Goal: Task Accomplishment & Management: Manage account settings

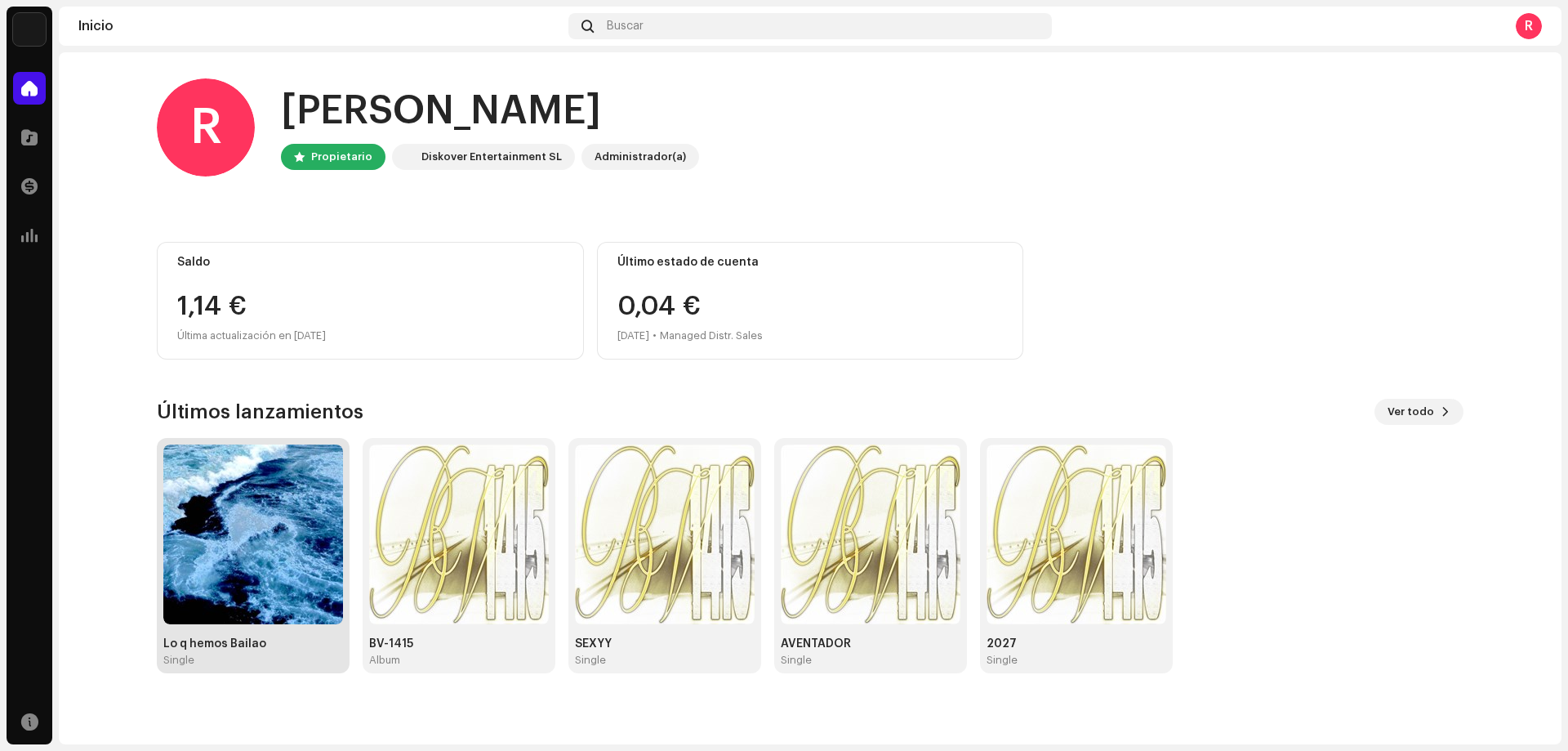
click at [264, 588] on img at bounding box center [253, 534] width 180 height 180
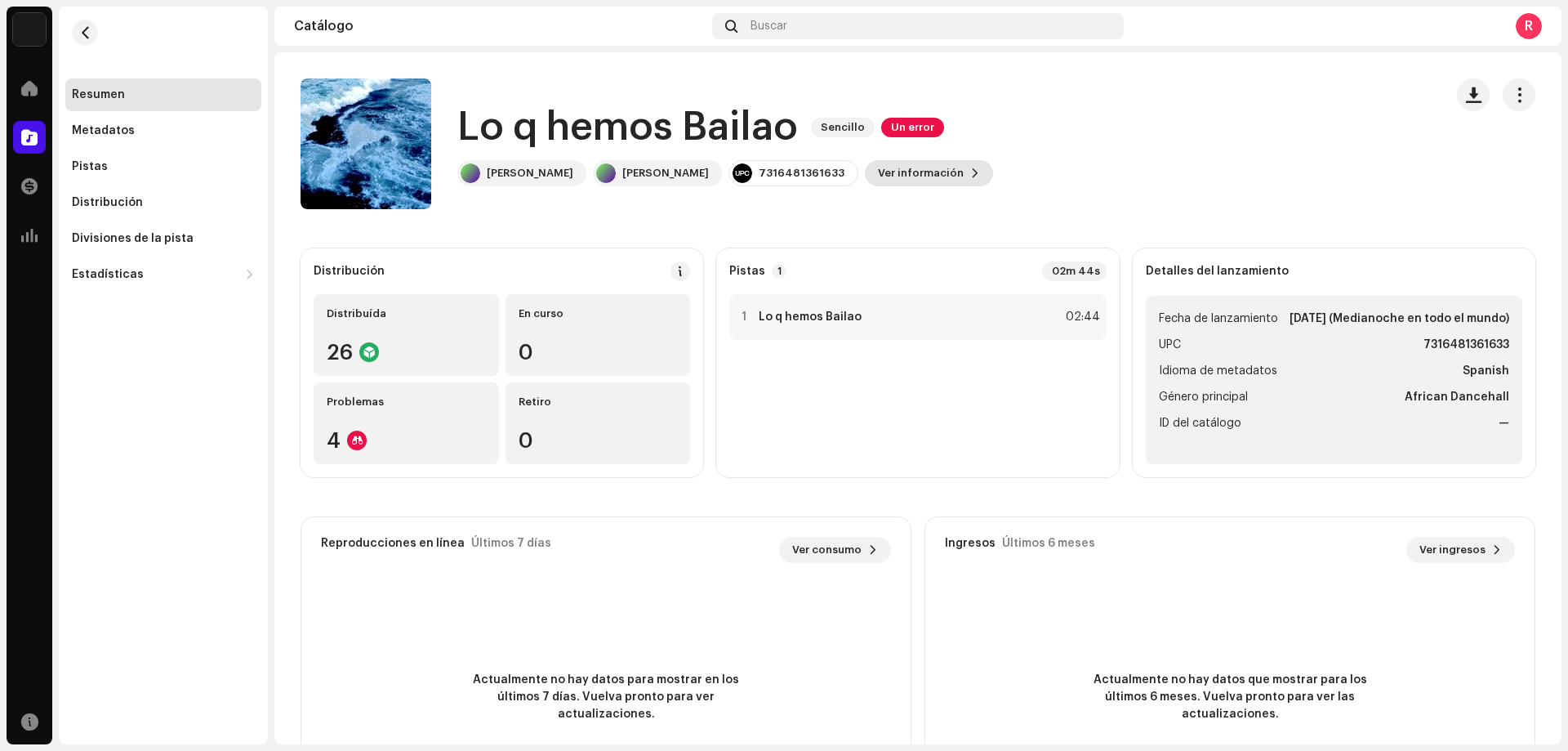
click at [878, 178] on span "Ver información" at bounding box center [921, 173] width 85 height 33
click at [1104, 90] on div "Lo q hemos Bailao 3019820 Metadatos Distribución Idioma de metadatos Spanish Tí…" at bounding box center [784, 376] width 1568 height 751
click at [358, 435] on div at bounding box center [357, 440] width 20 height 20
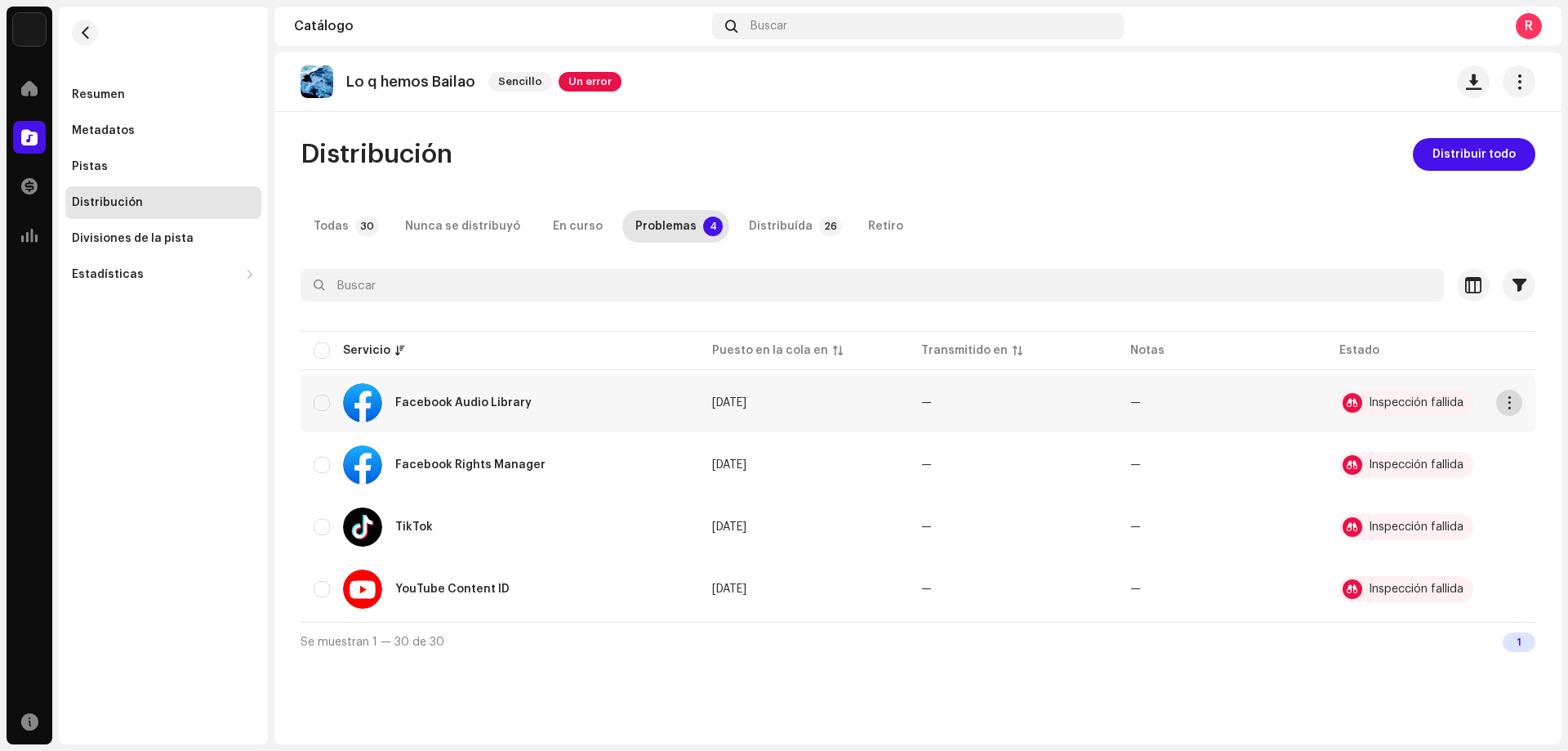
click at [1516, 407] on button "button" at bounding box center [1508, 402] width 26 height 26
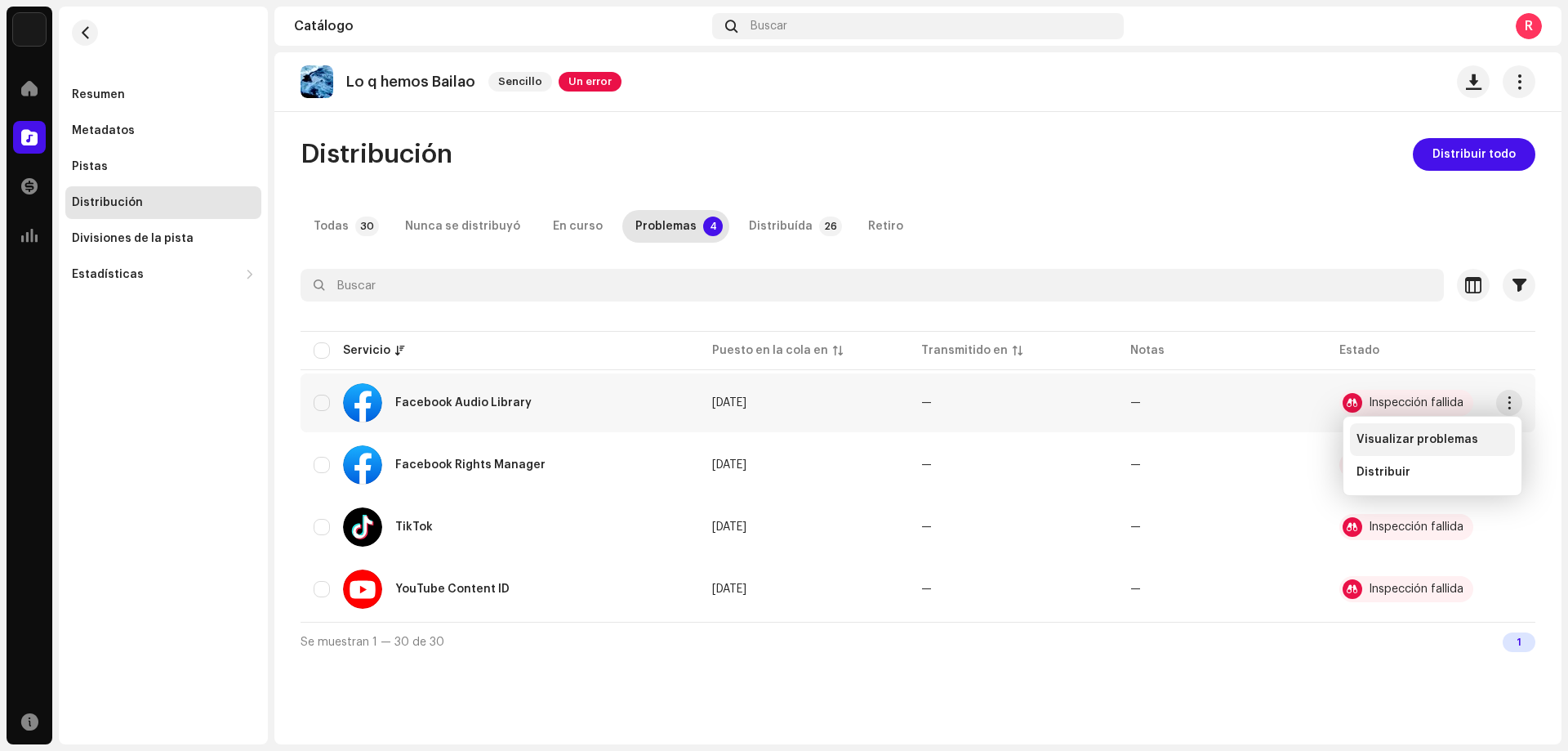
click at [1423, 443] on span "Visualizar problemas" at bounding box center [1417, 440] width 122 height 13
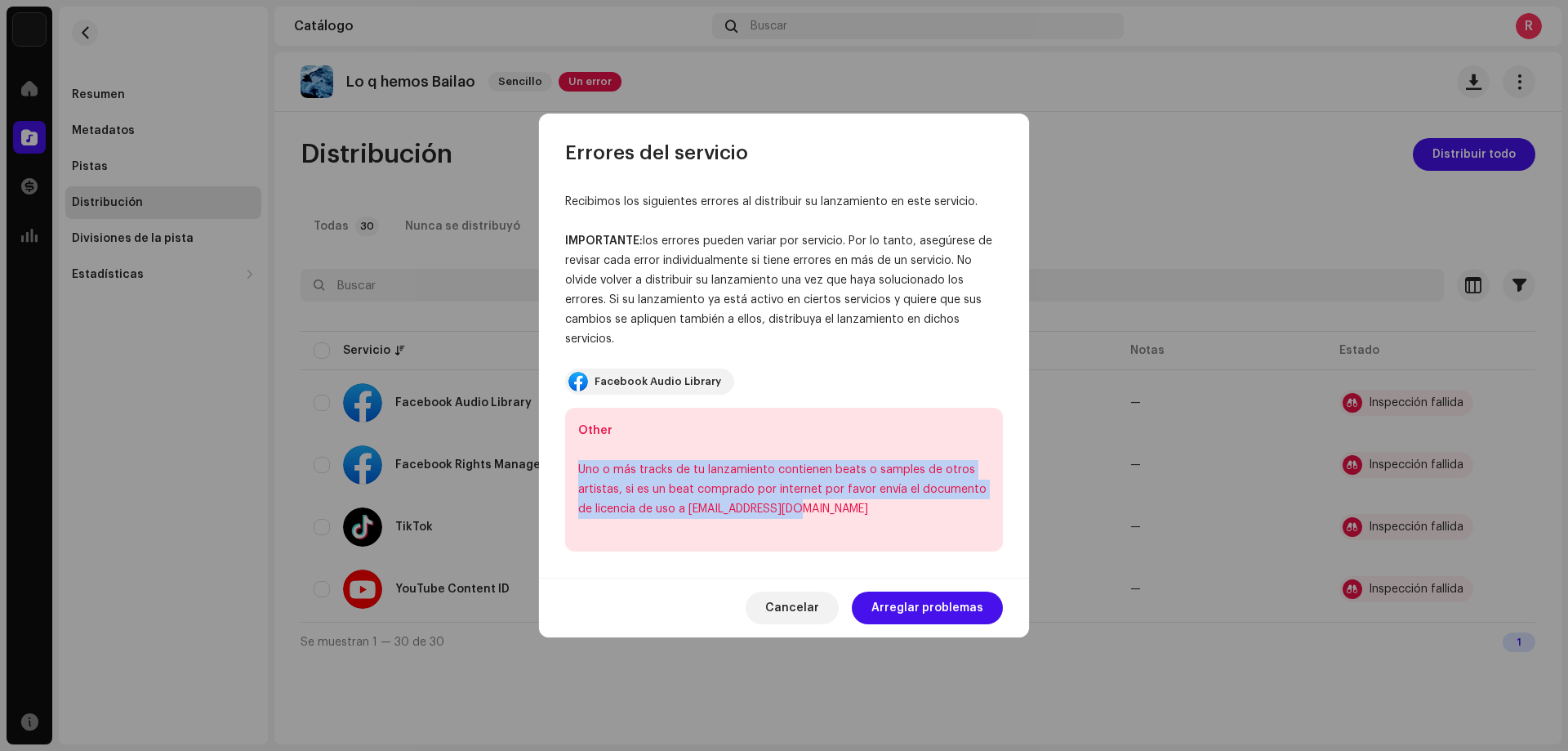
drag, startPoint x: 796, startPoint y: 513, endPoint x: 677, endPoint y: 520, distance: 119.2
click at [677, 520] on div "Other Uno o más tracks de tu lanzamiento contienen beats o samples de otros art…" at bounding box center [784, 480] width 438 height 144
click at [853, 525] on div "Other Uno o más tracks de tu lanzamiento contienen beats o samples de otros art…" at bounding box center [784, 480] width 438 height 144
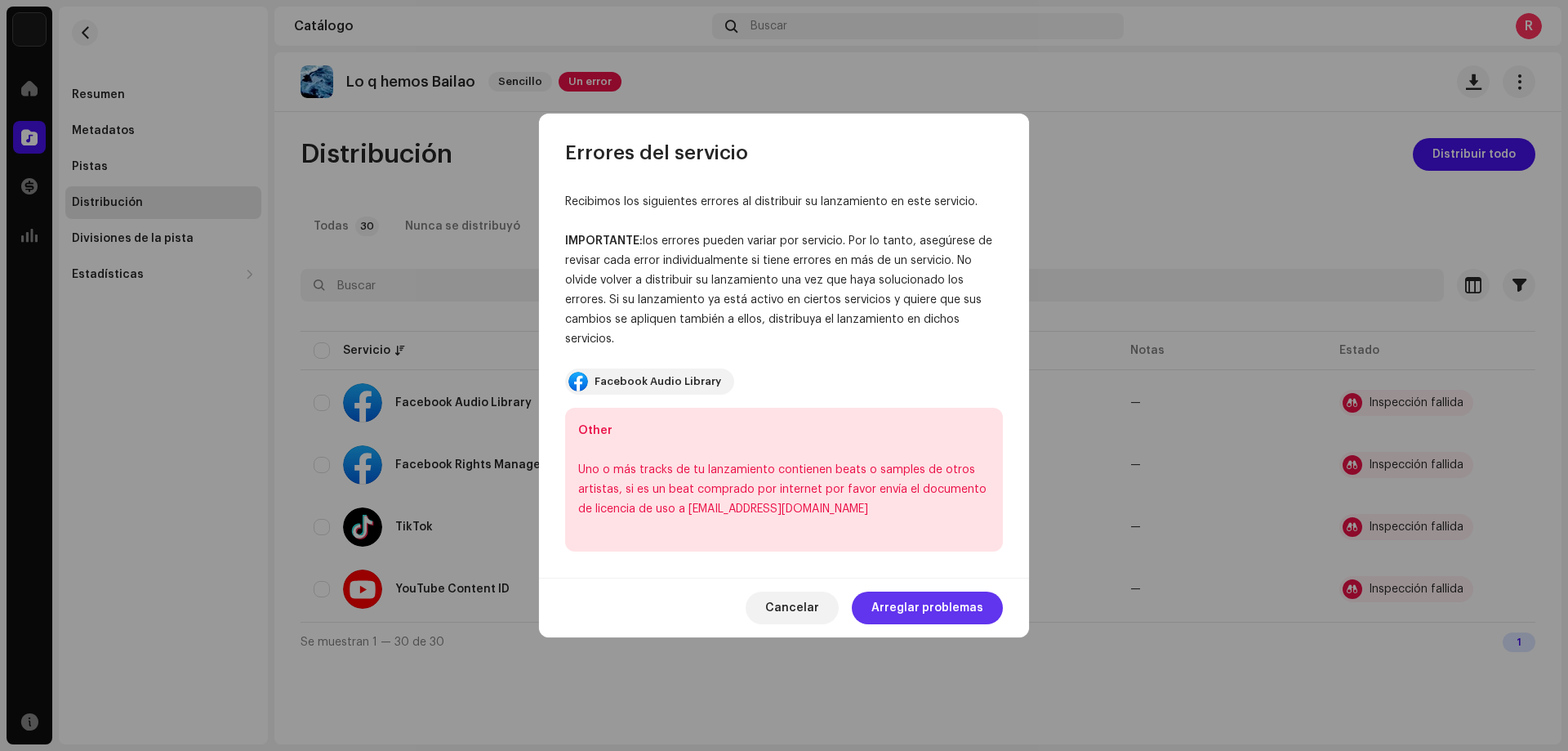
click at [939, 609] on span "Arreglar problemas" at bounding box center [928, 608] width 112 height 33
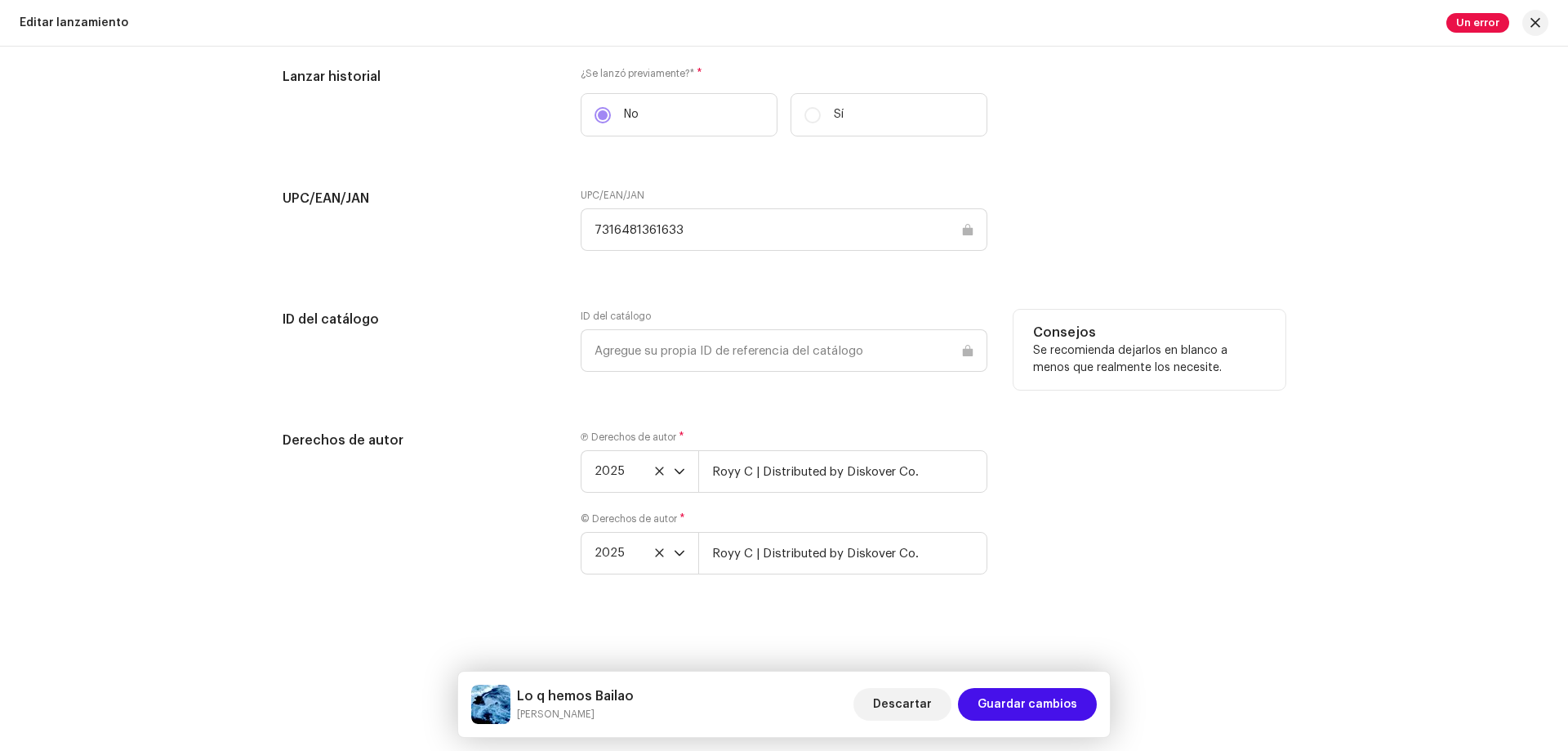
scroll to position [2192, 0]
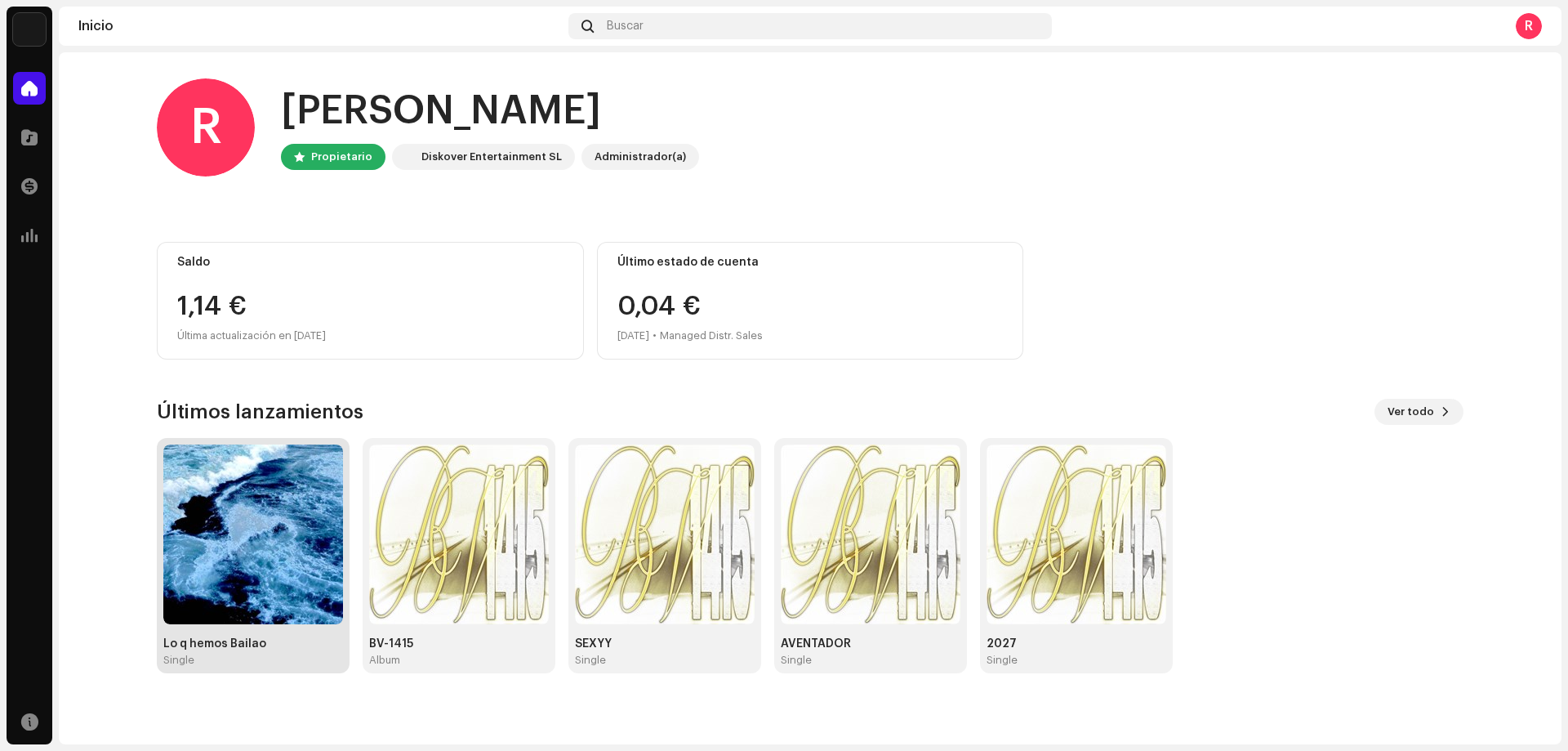
click at [309, 506] on img at bounding box center [253, 534] width 180 height 180
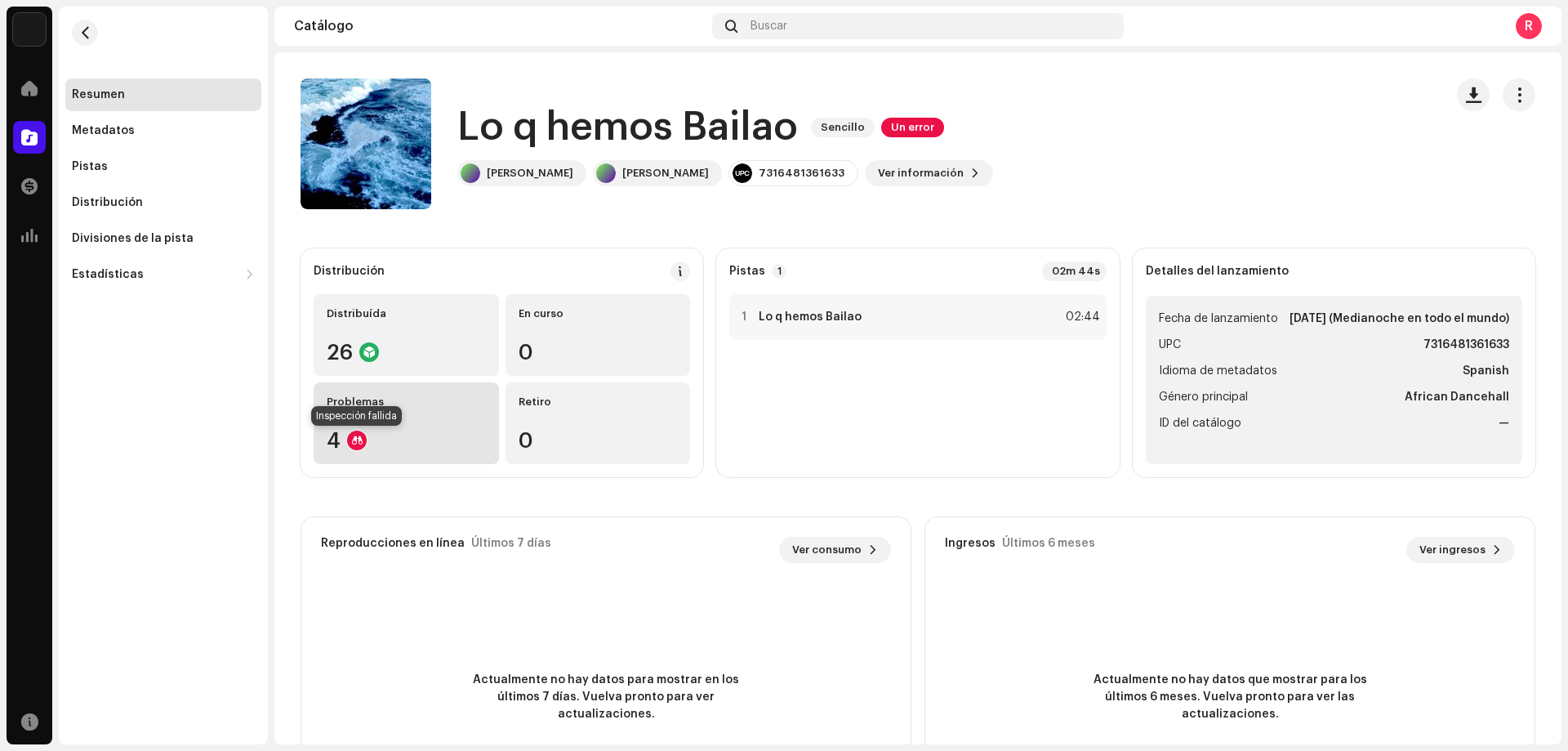
click at [358, 446] on div at bounding box center [357, 440] width 20 height 20
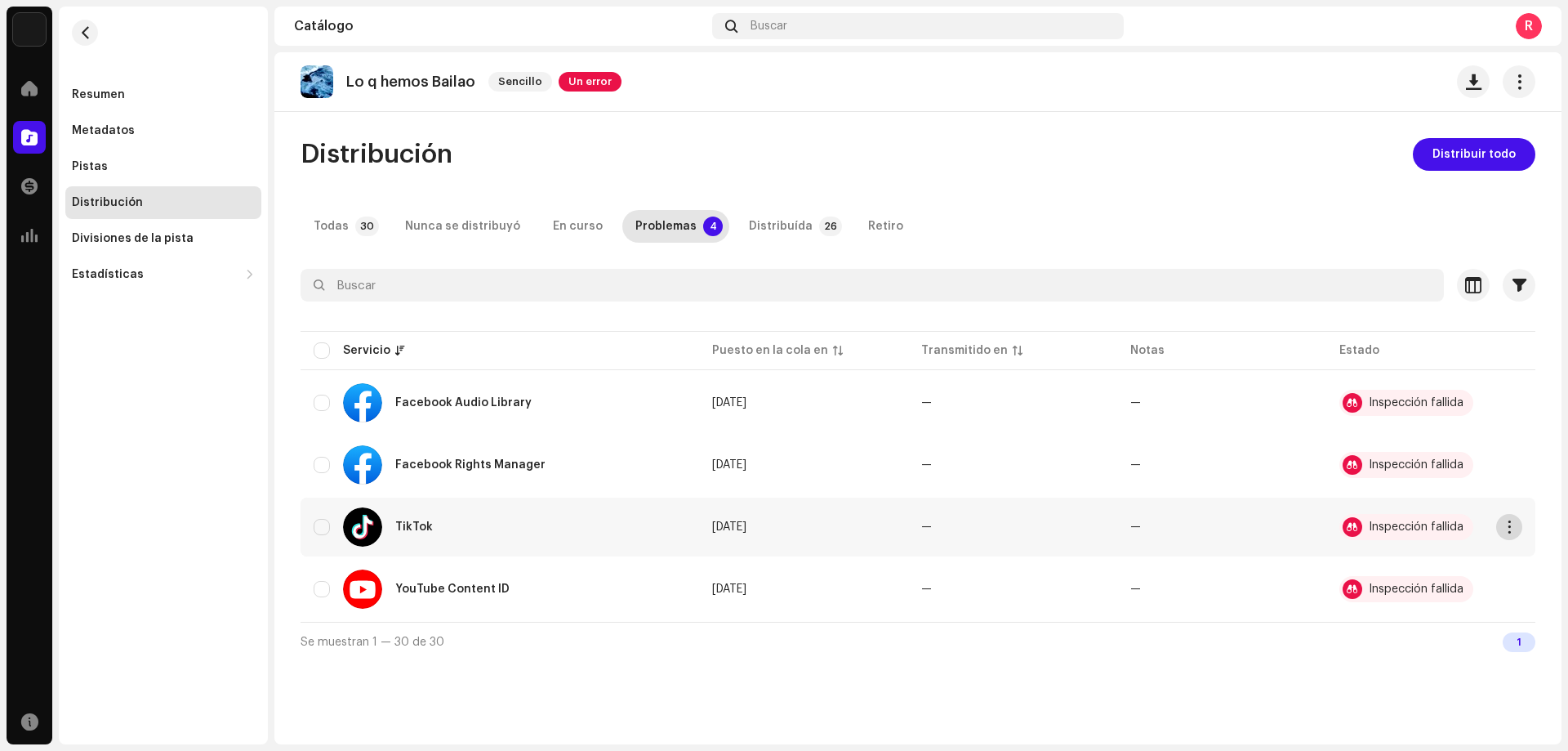
click at [1512, 528] on span "button" at bounding box center [1509, 527] width 12 height 13
click at [312, 464] on td "Facebook Rights Manager" at bounding box center [500, 464] width 398 height 59
click at [317, 465] on input "checkbox" at bounding box center [322, 464] width 16 height 16
checkbox input "true"
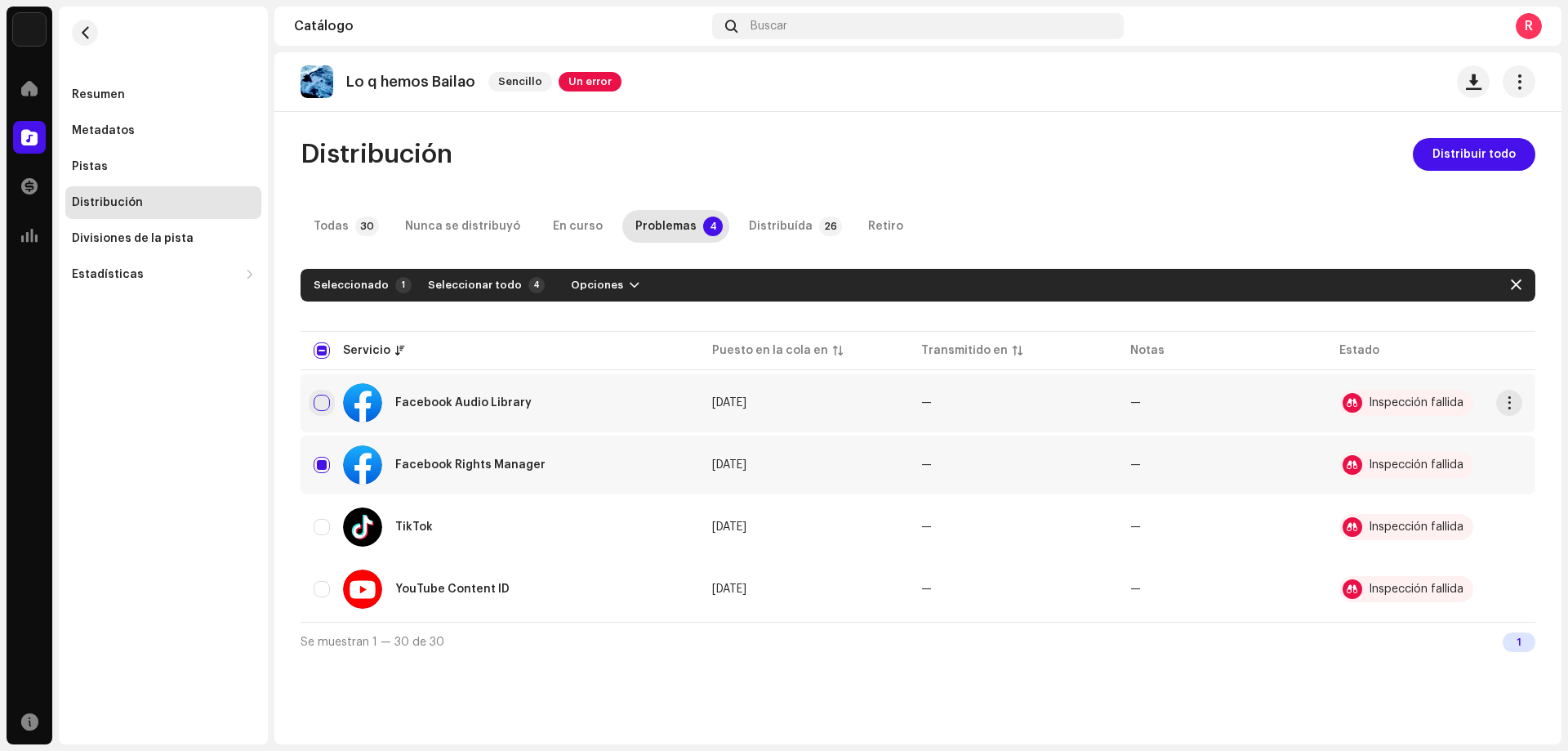
click at [324, 406] on input "Row Unselected" at bounding box center [322, 402] width 16 height 16
checkbox input "true"
click at [324, 523] on input "Row Unselected" at bounding box center [322, 527] width 16 height 16
checkbox input "true"
click at [320, 592] on input "Row Unselected" at bounding box center [322, 589] width 16 height 16
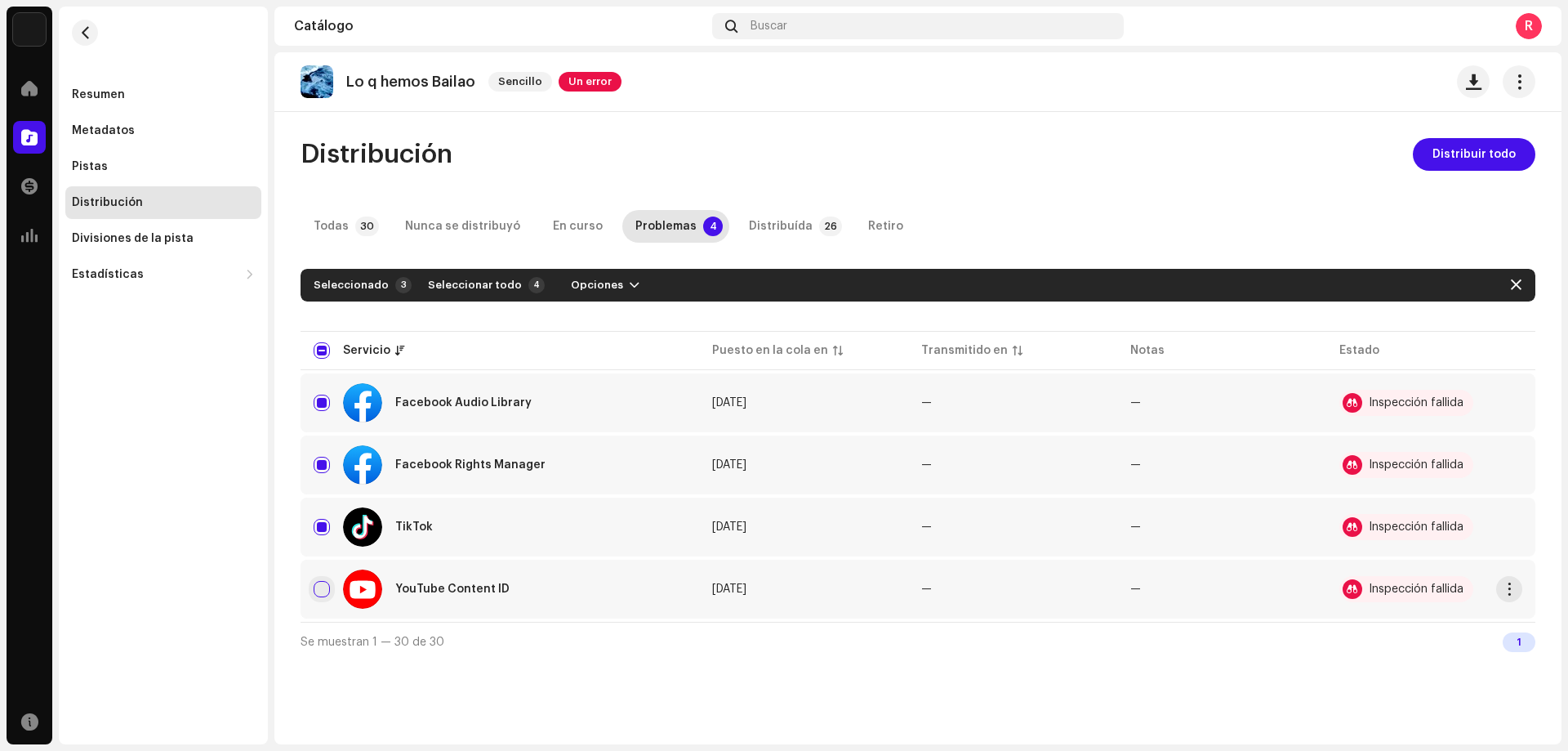
checkbox input "true"
click at [623, 287] on button "Opciones" at bounding box center [617, 285] width 94 height 26
click at [649, 328] on div "Distribuir" at bounding box center [645, 321] width 165 height 33
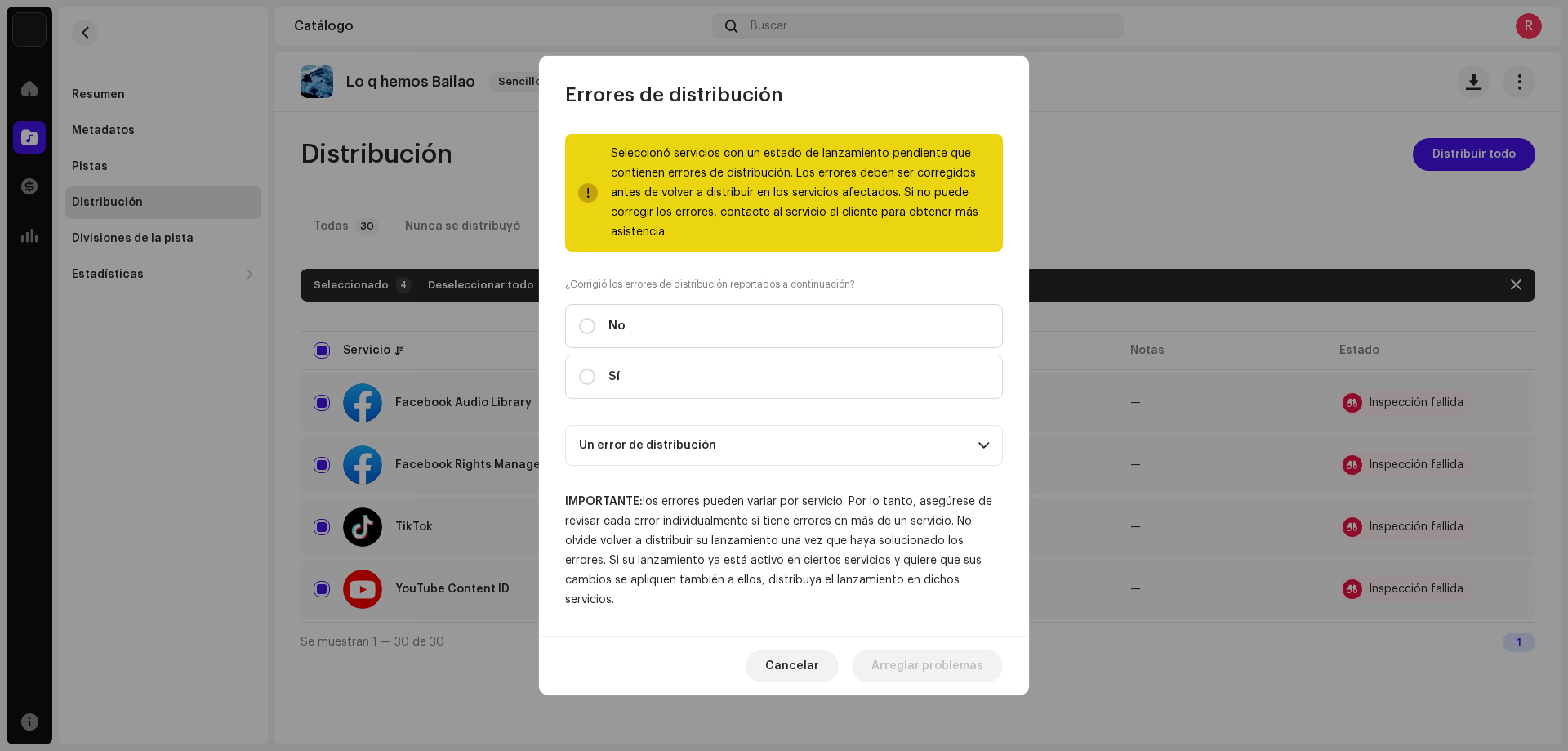
click at [628, 431] on p-accordion-header "Un error de distribución" at bounding box center [784, 445] width 438 height 41
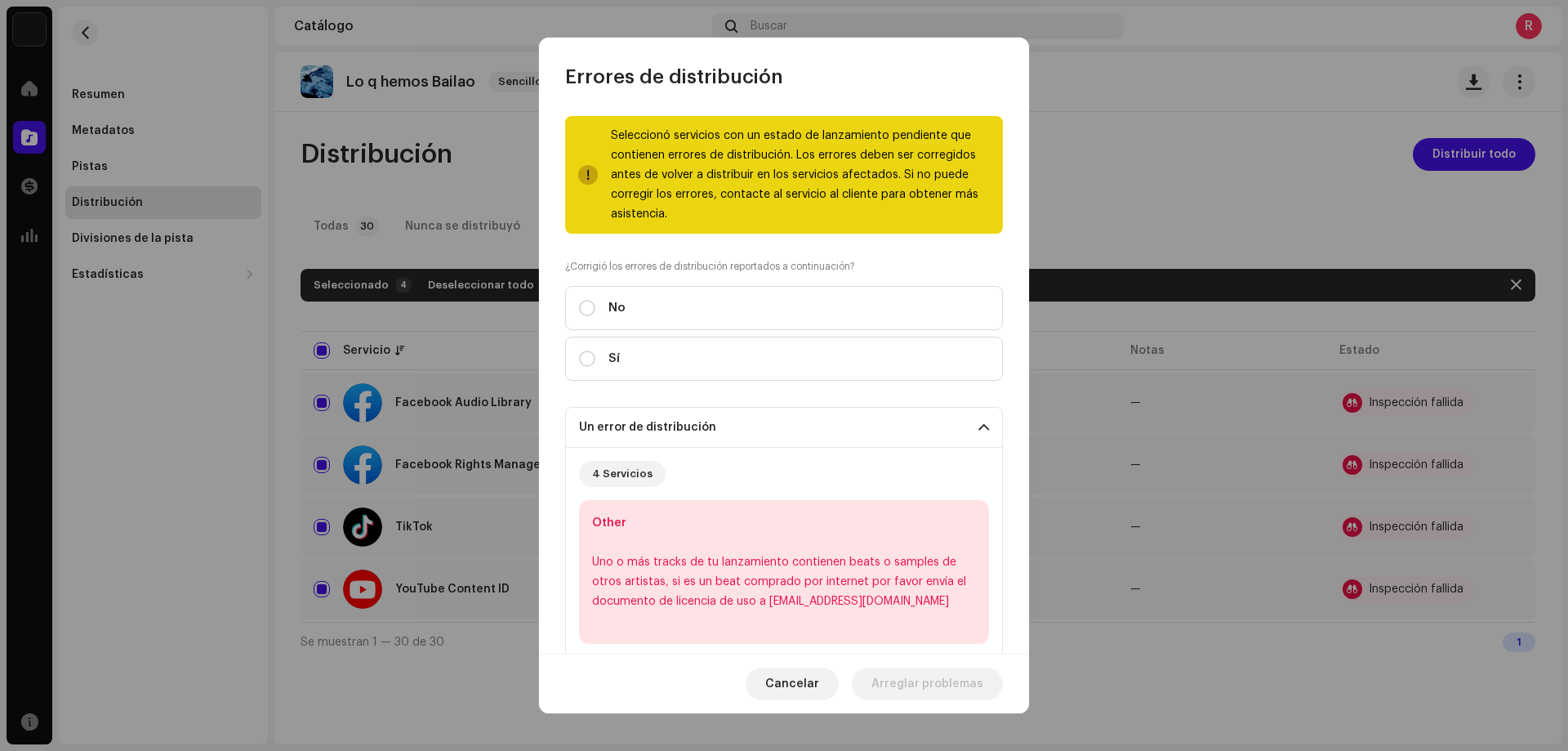
click at [742, 423] on p-accordion-header "Un error de distribución" at bounding box center [784, 427] width 438 height 41
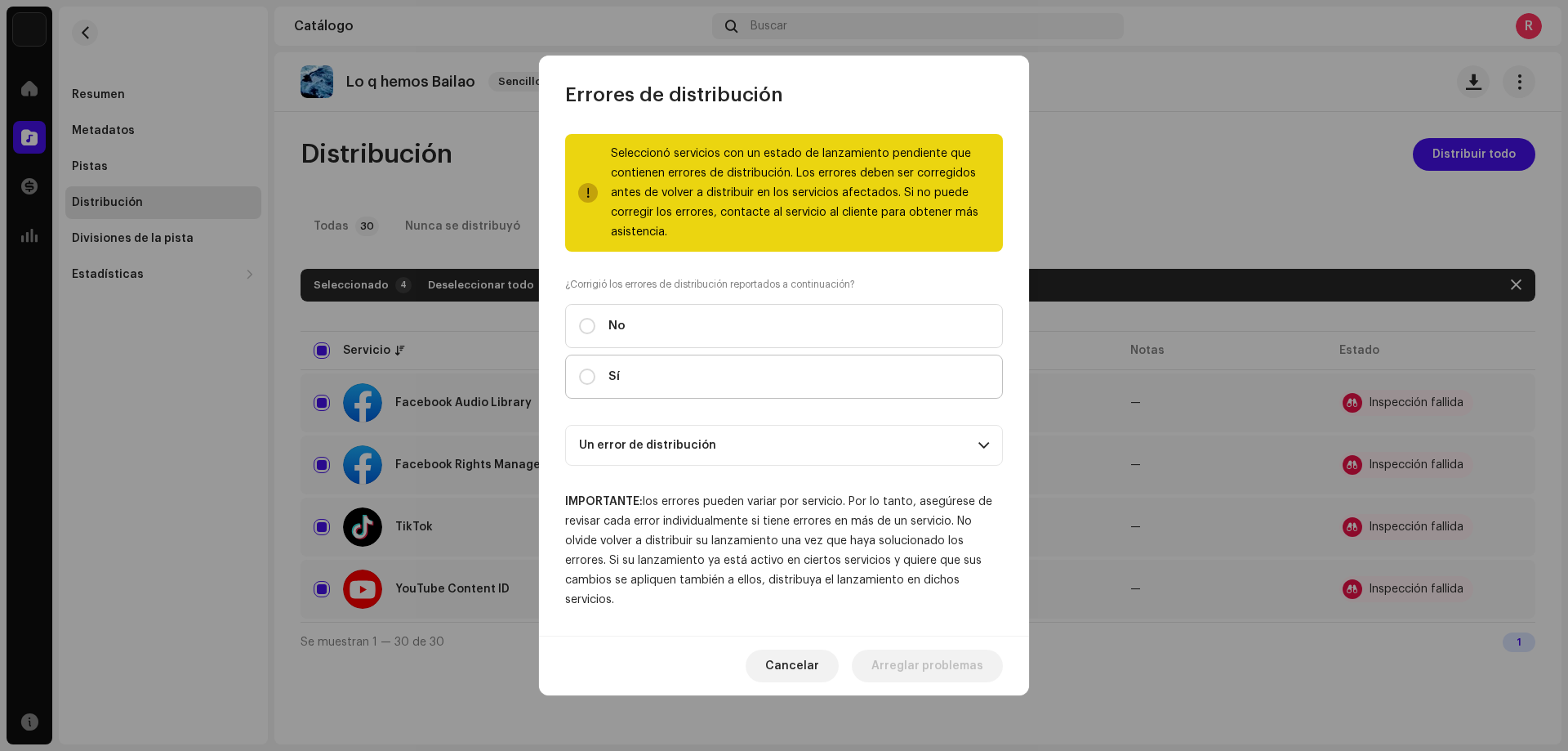
click at [591, 386] on label "Sí" at bounding box center [784, 376] width 438 height 44
click at [591, 384] on input "Sí" at bounding box center [587, 376] width 16 height 16
radio input "true"
click at [785, 464] on p-accordion-header "Un error de distribución" at bounding box center [784, 445] width 438 height 41
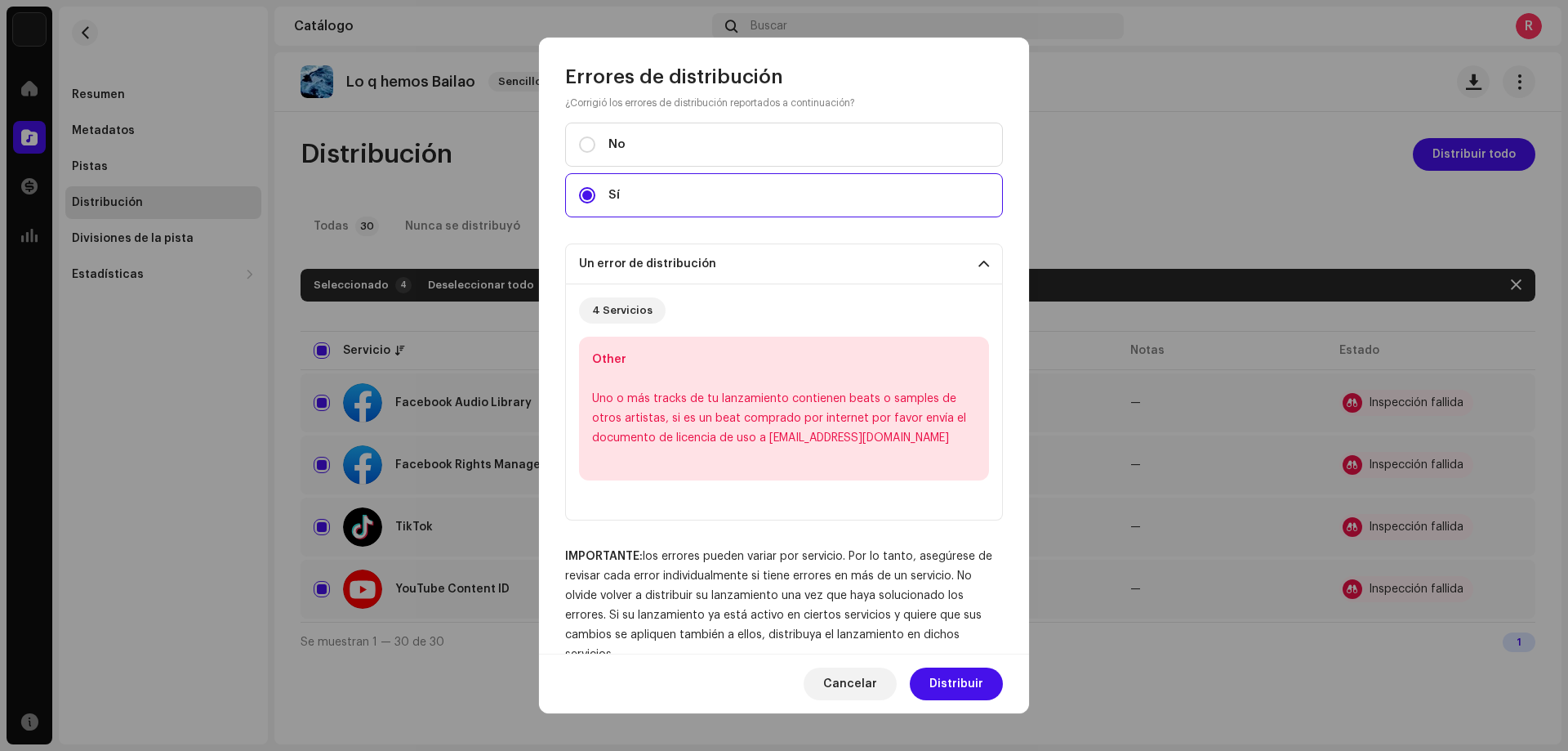
scroll to position [200, 0]
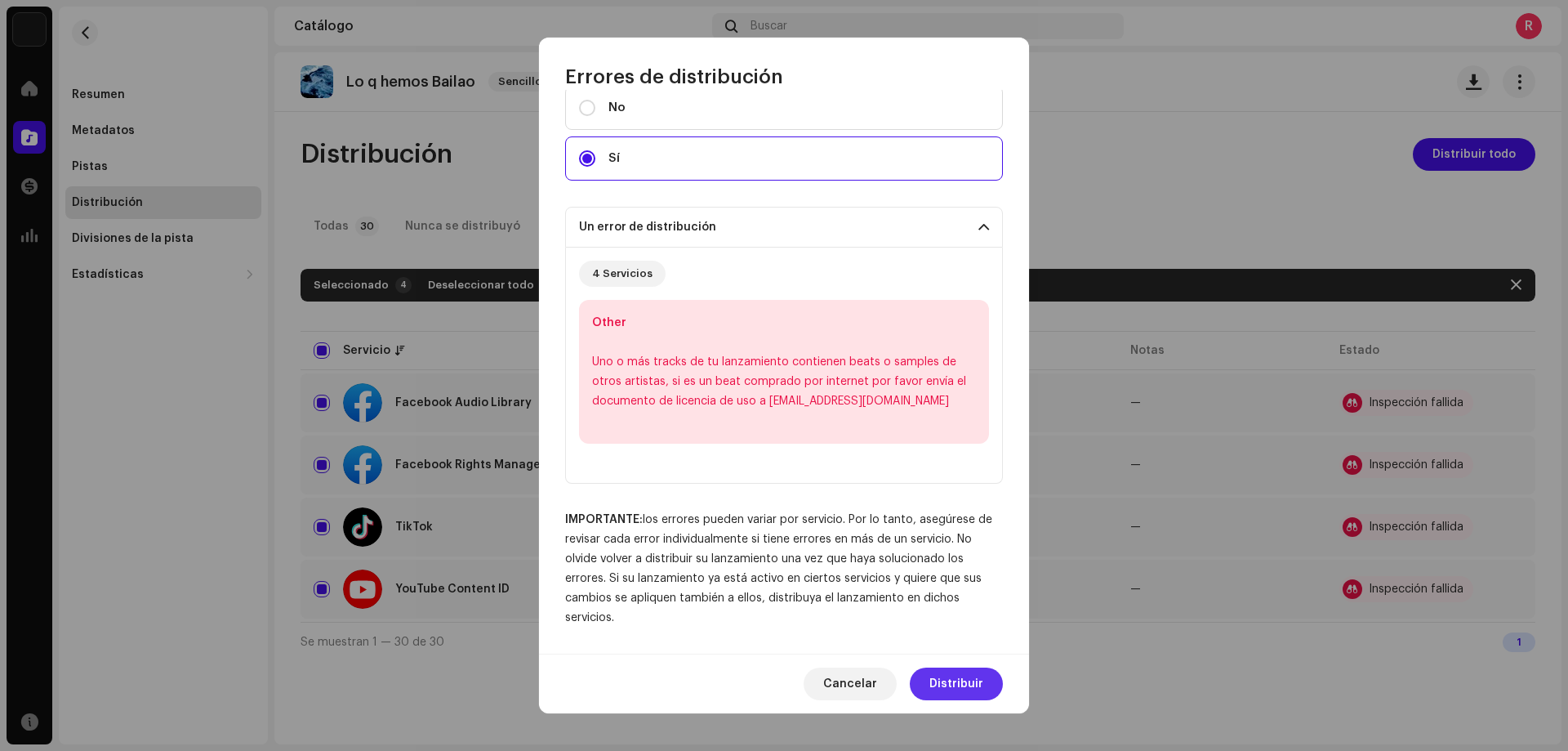
click at [951, 684] on span "Distribuir" at bounding box center [956, 683] width 54 height 33
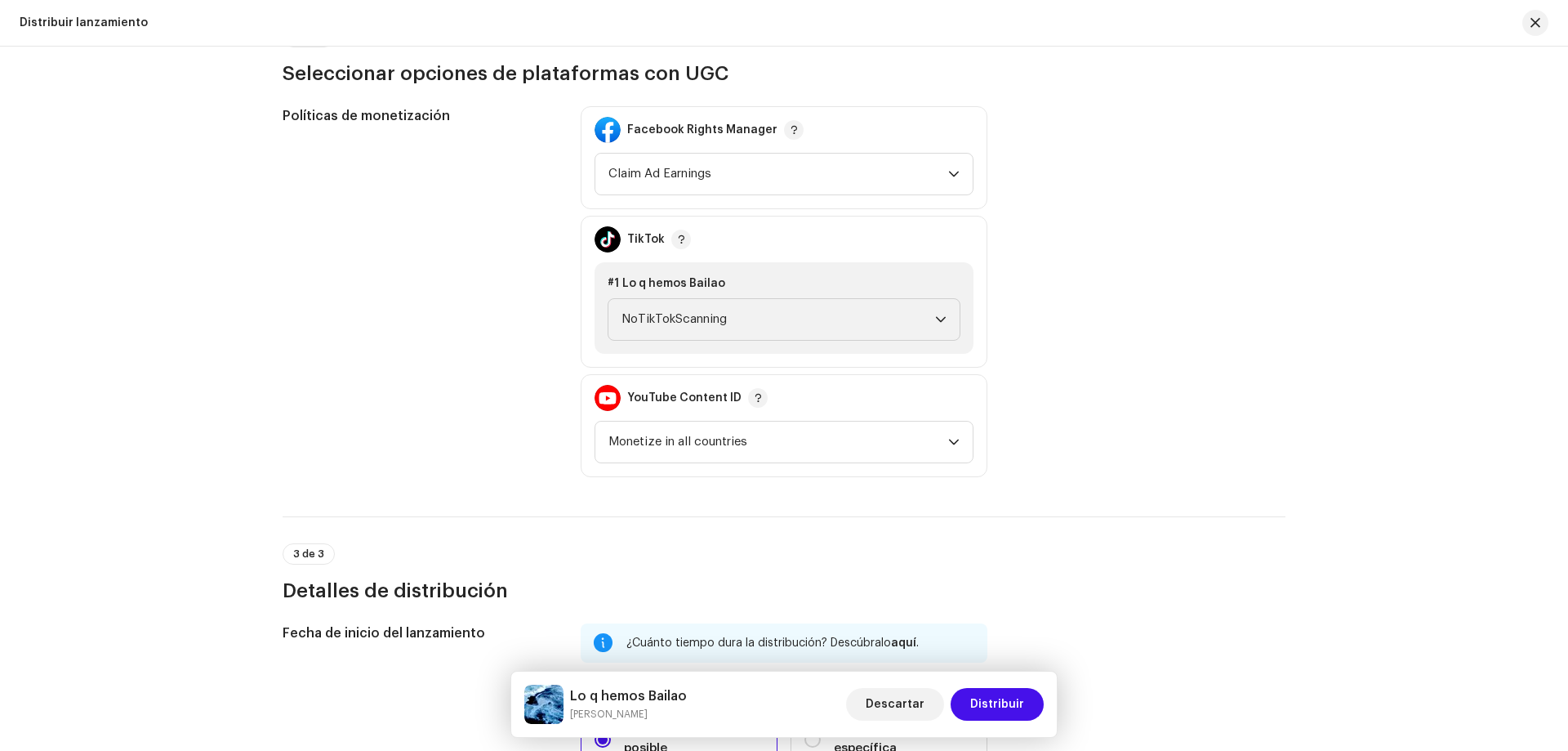
scroll to position [470, 0]
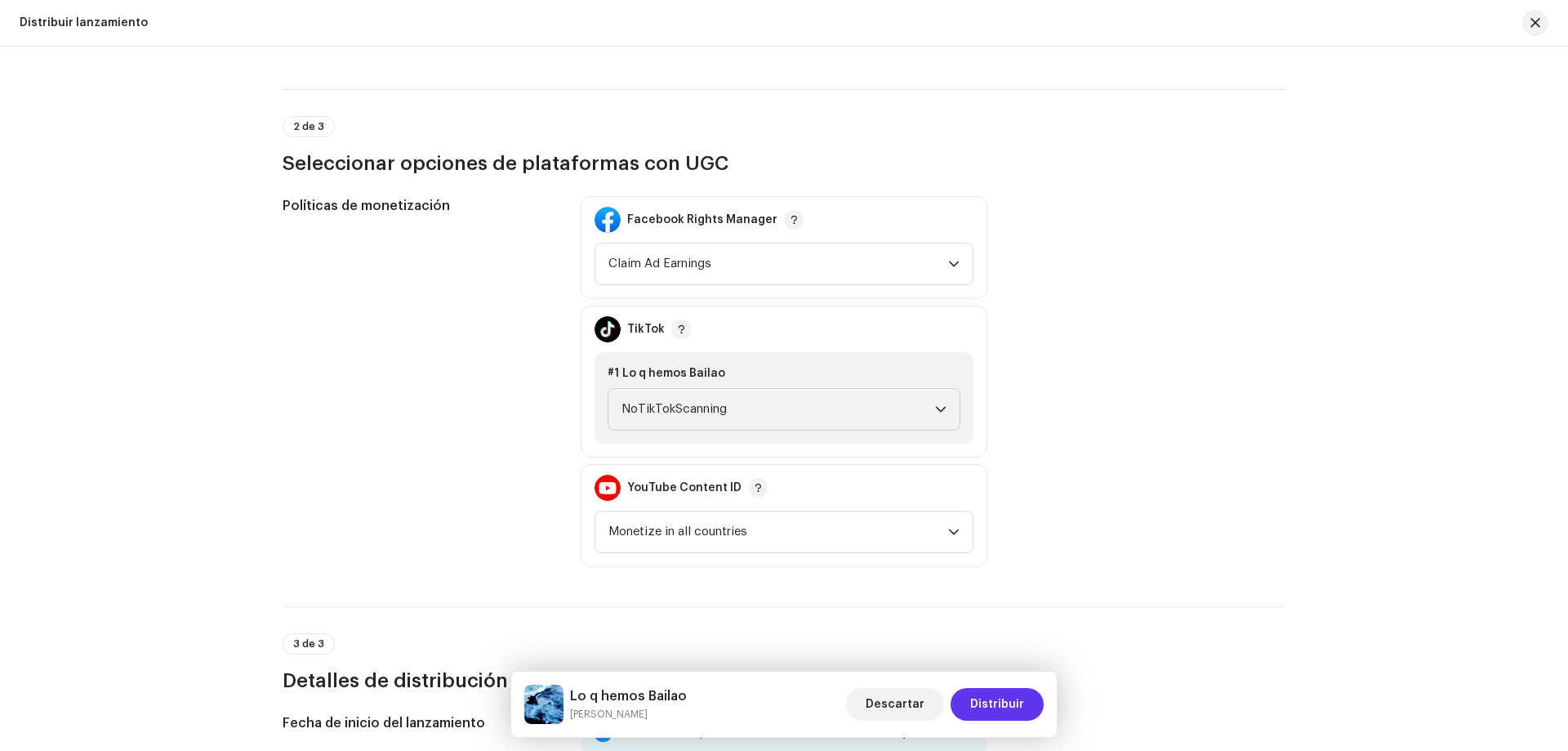
click at [992, 702] on span "Distribuir" at bounding box center [997, 704] width 54 height 33
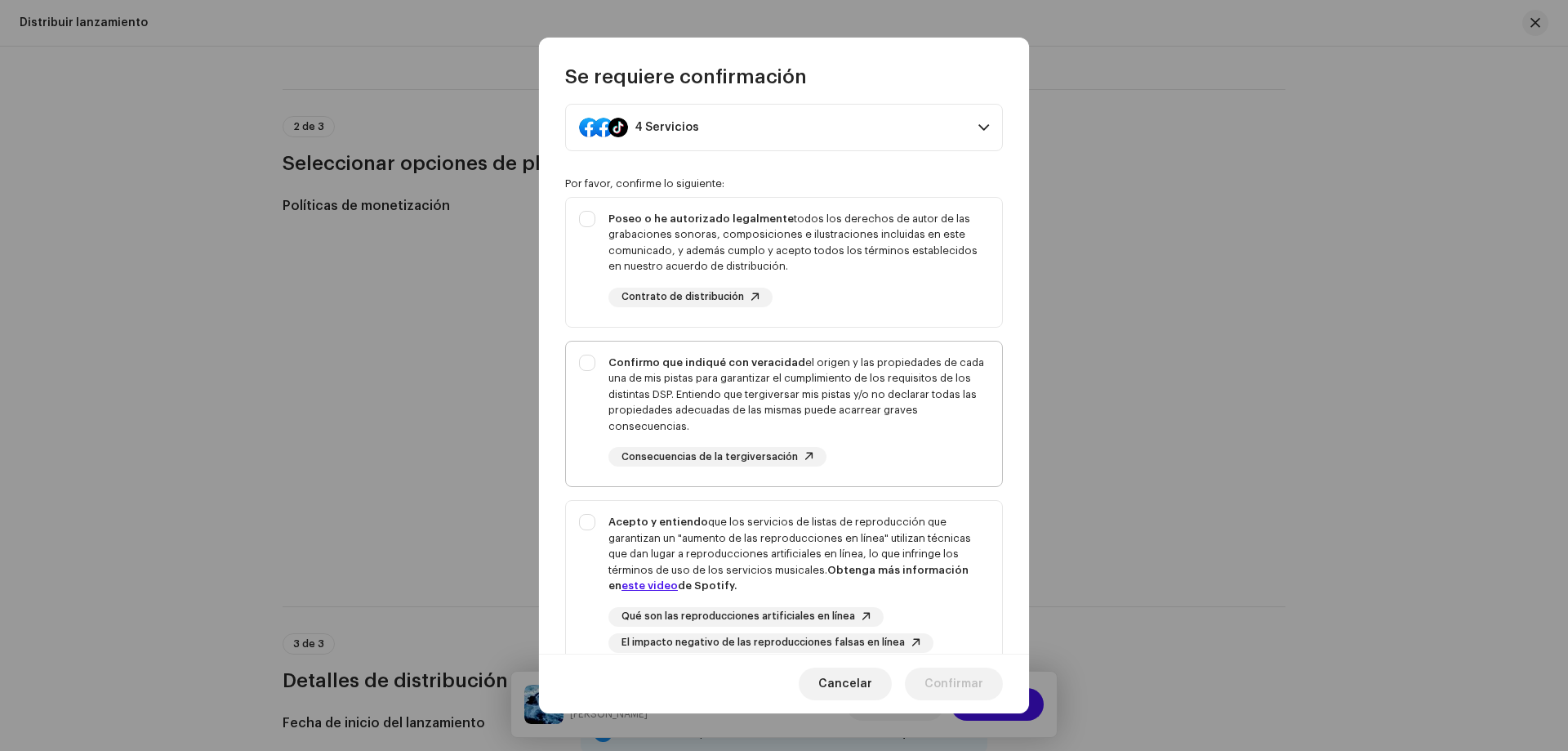
scroll to position [193, 0]
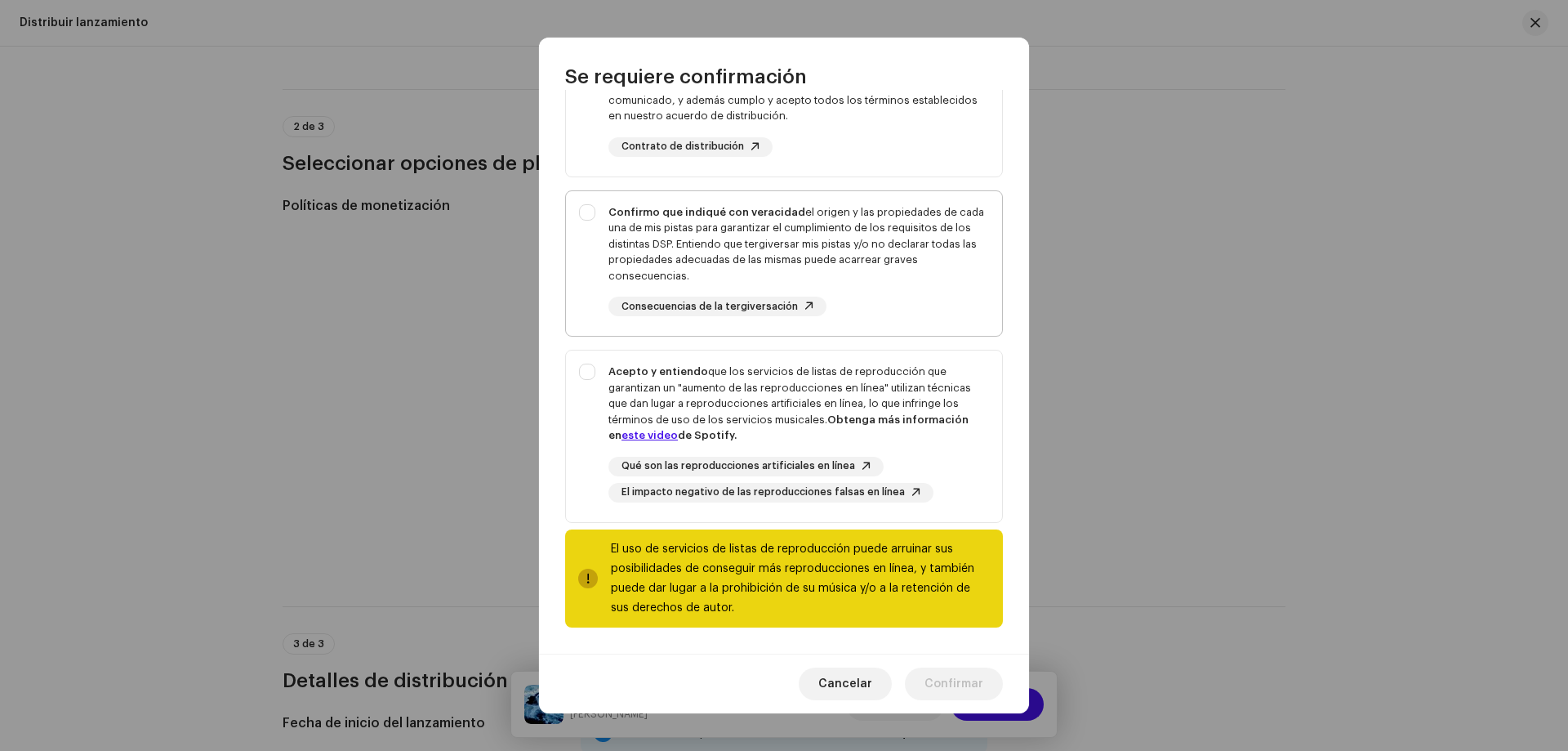
click at [579, 214] on div "Confirmo que indiqué con veracidad el origen y las propiedades de cada una de m…" at bounding box center [784, 261] width 436 height 139
checkbox input "true"
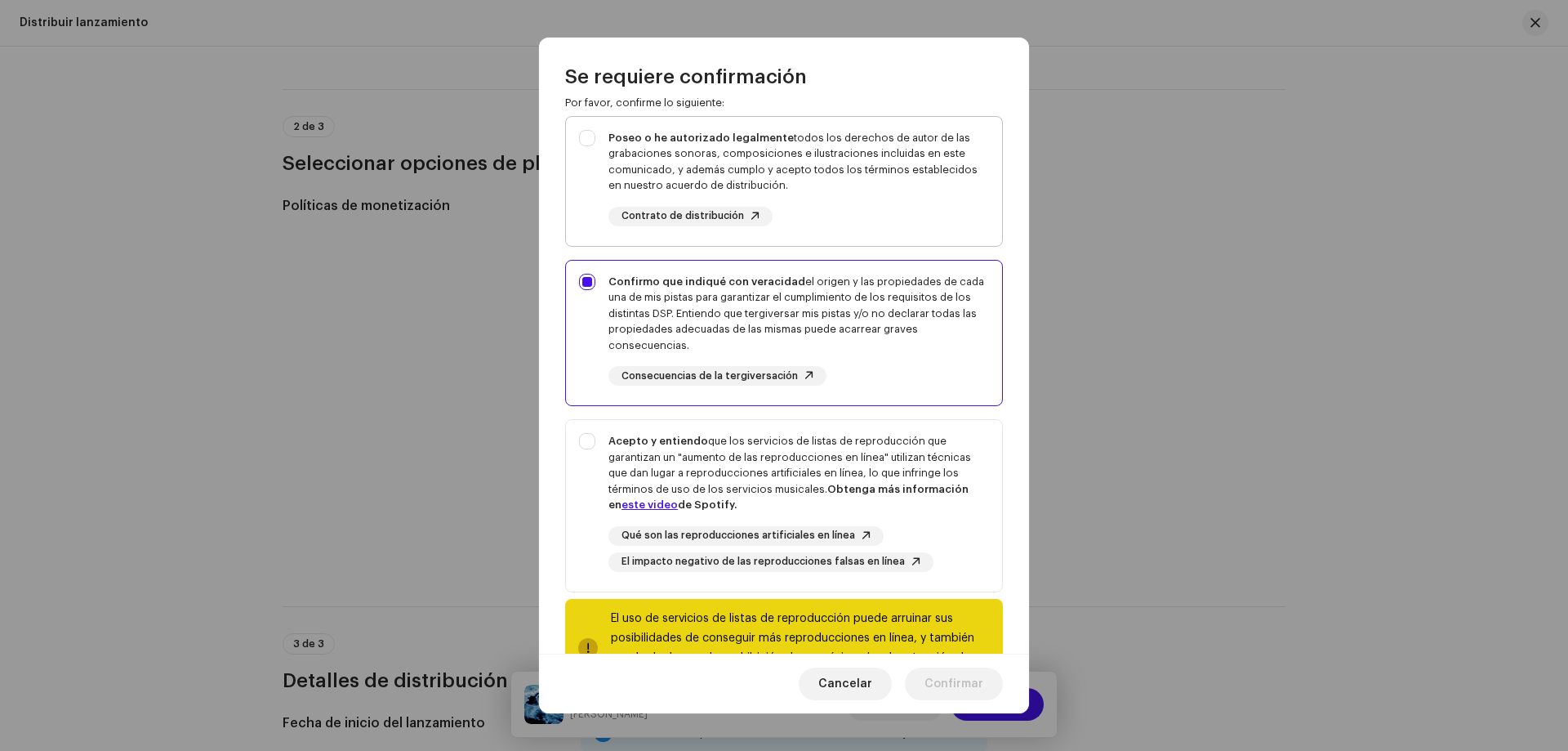
scroll to position [0, 0]
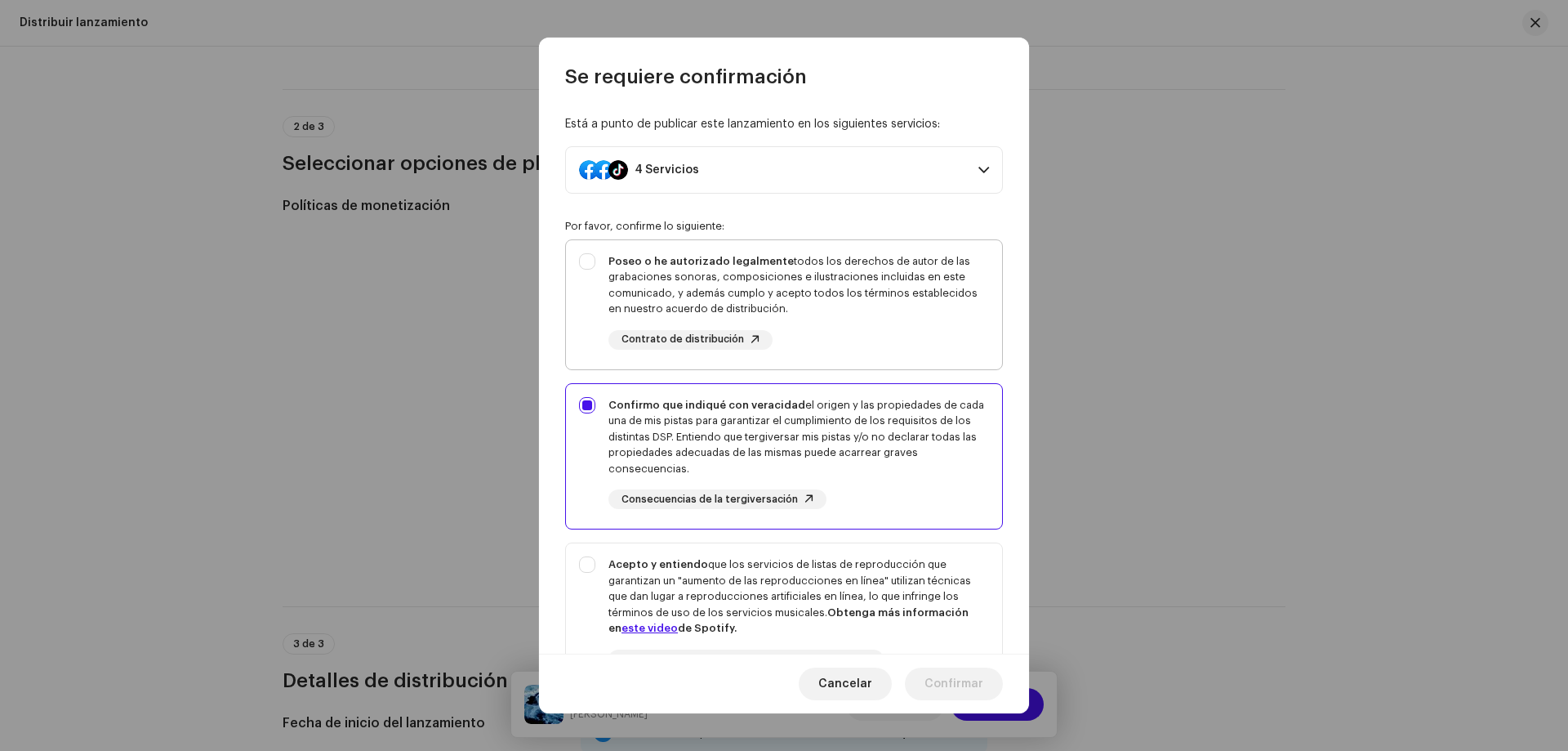
click at [595, 262] on div "Poseo o he autorizado legalmente todos los derechos de autor de las grabaciones…" at bounding box center [784, 302] width 436 height 123
checkbox input "true"
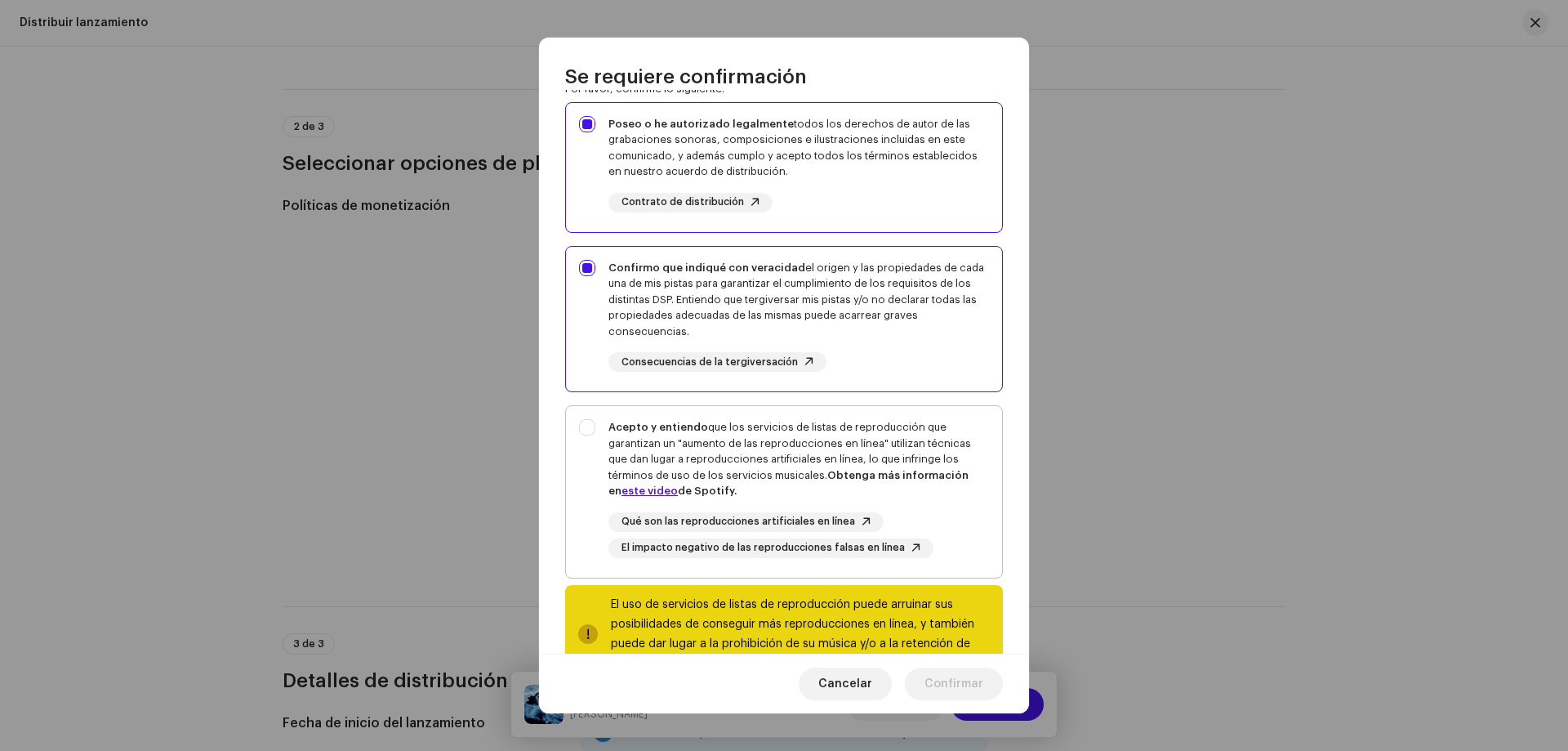
scroll to position [164, 0]
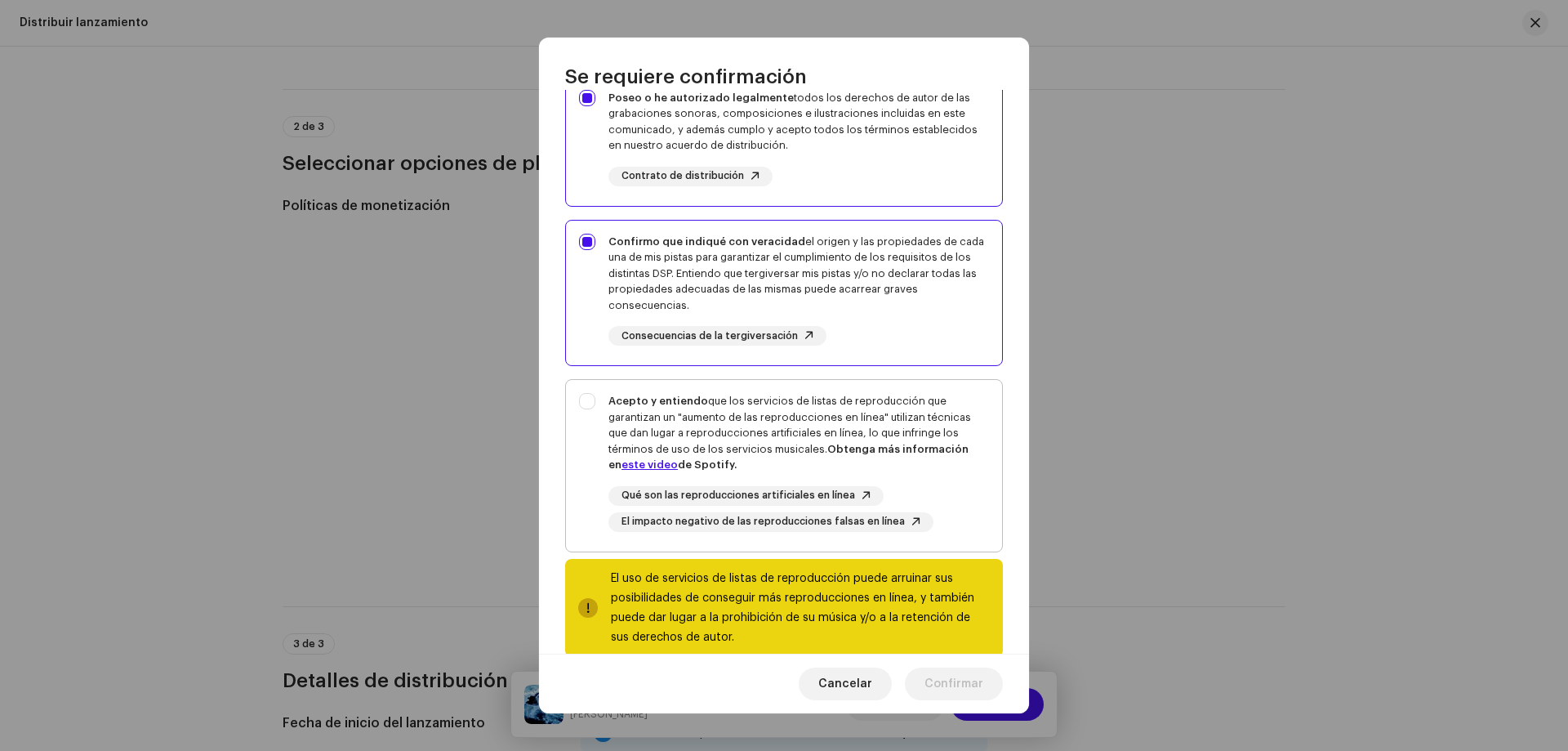
click at [590, 403] on div "Acepto y entiendo que los servicios de listas de reproducción que garantizan un…" at bounding box center [784, 462] width 436 height 165
checkbox input "true"
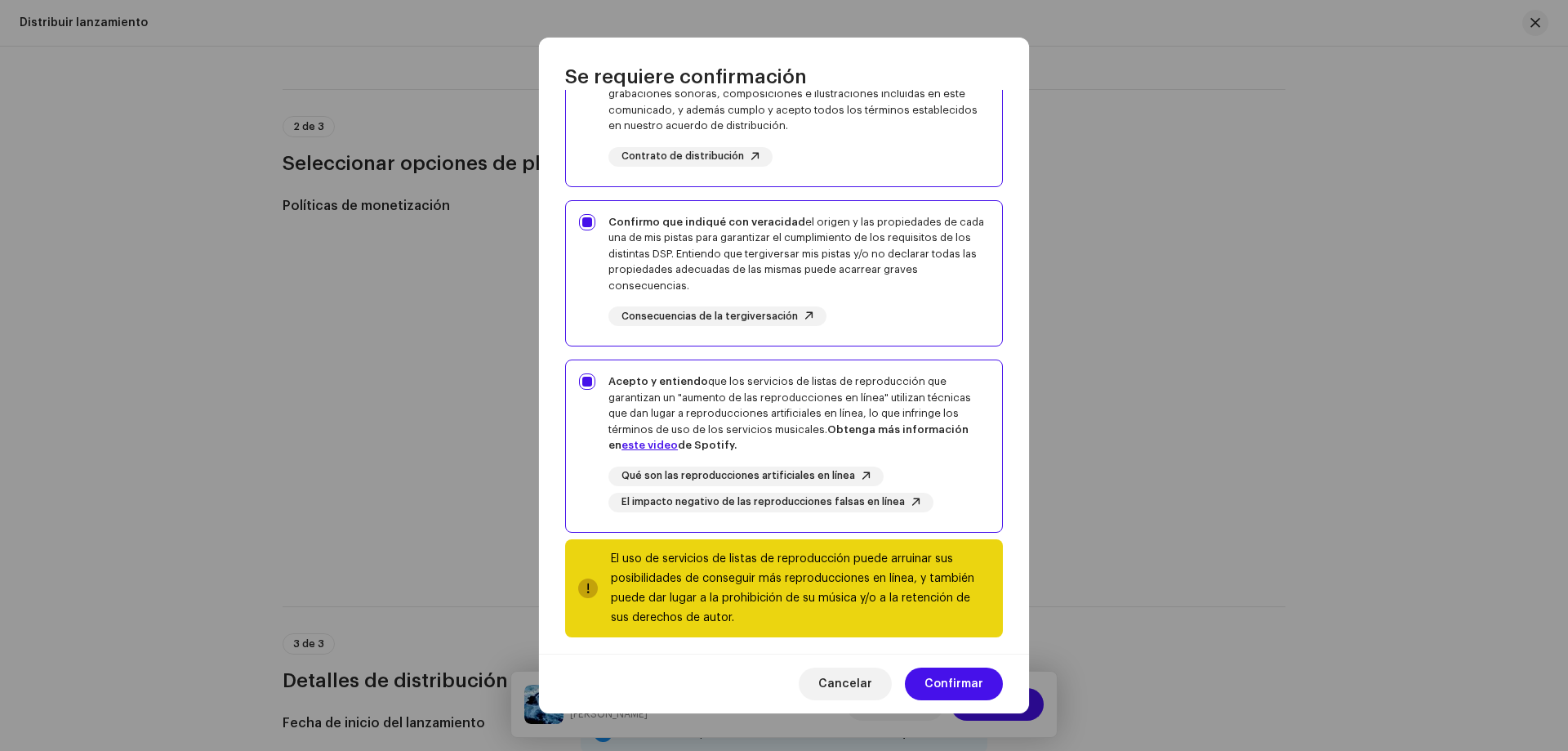
scroll to position [193, 0]
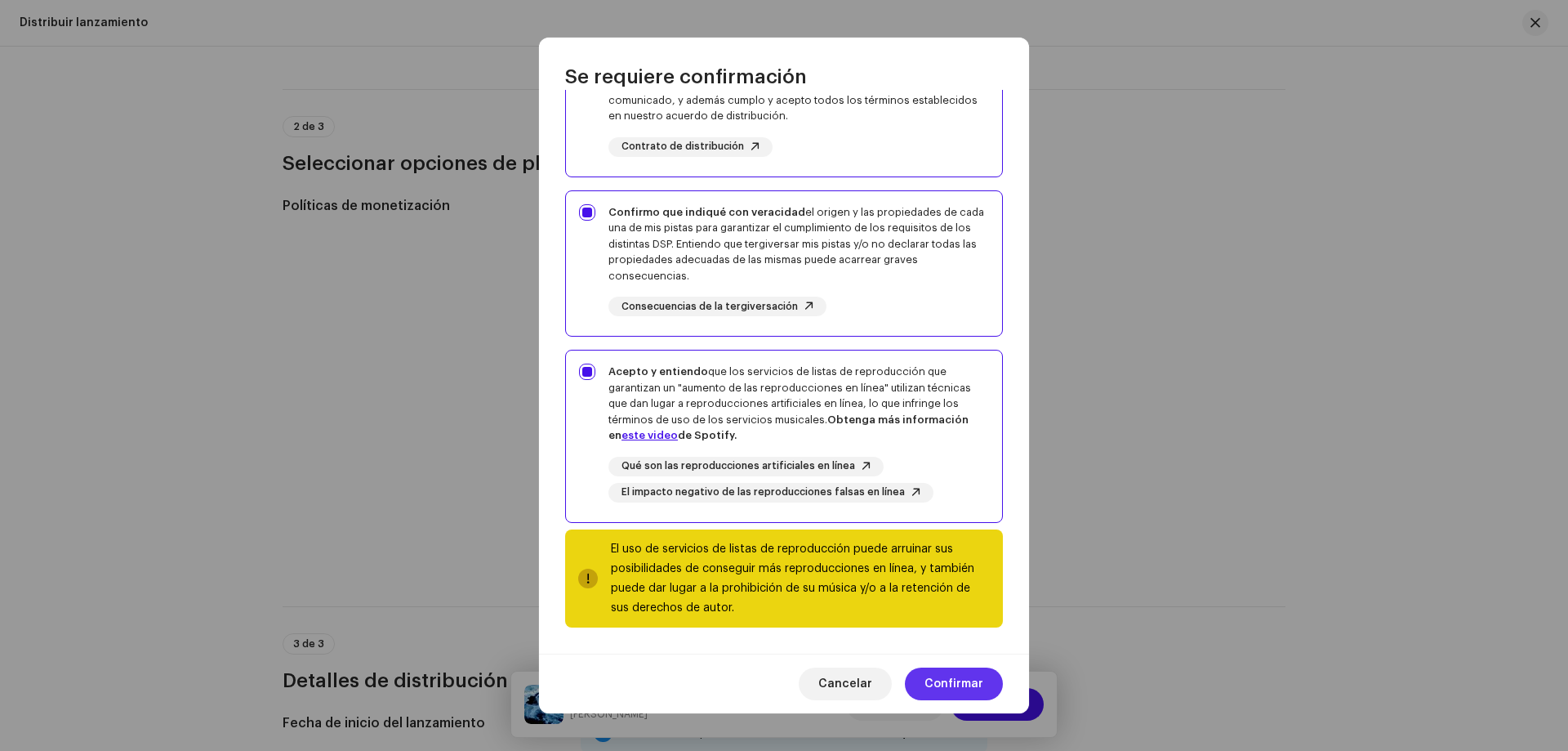
click at [938, 678] on span "Confirmar" at bounding box center [953, 683] width 59 height 33
